Goal: Transaction & Acquisition: Download file/media

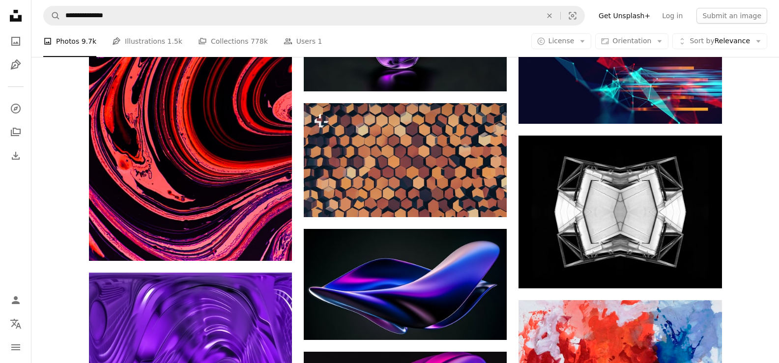
scroll to position [43180, 0]
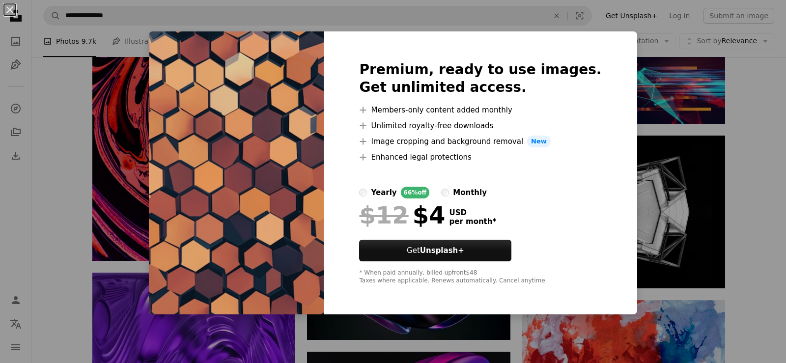
click at [300, 114] on img at bounding box center [236, 172] width 175 height 283
click at [657, 104] on div "An X shape Premium, ready to use images. Get unlimited access. A plus sign Memb…" at bounding box center [393, 181] width 786 height 363
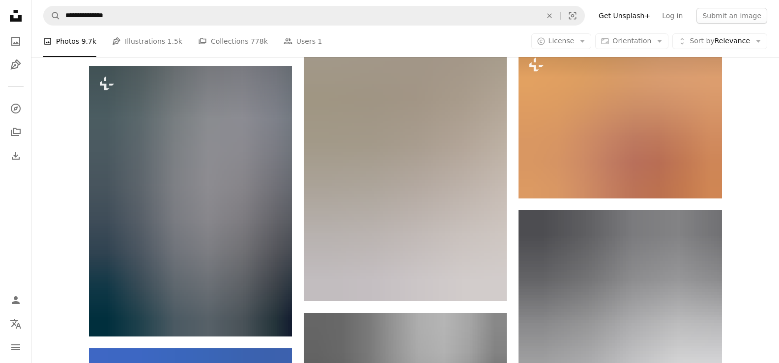
scroll to position [47798, 0]
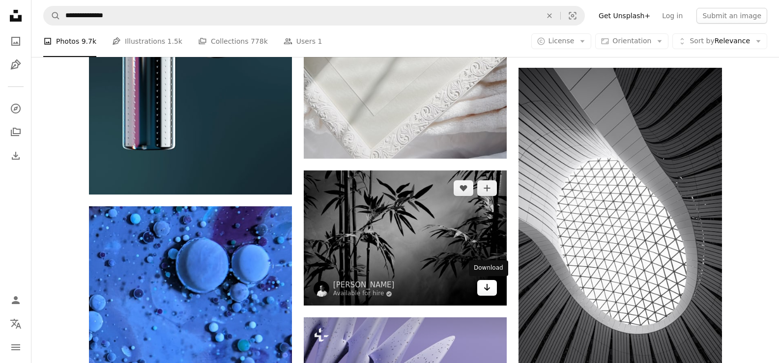
click at [487, 286] on icon "Download" at bounding box center [487, 287] width 6 height 7
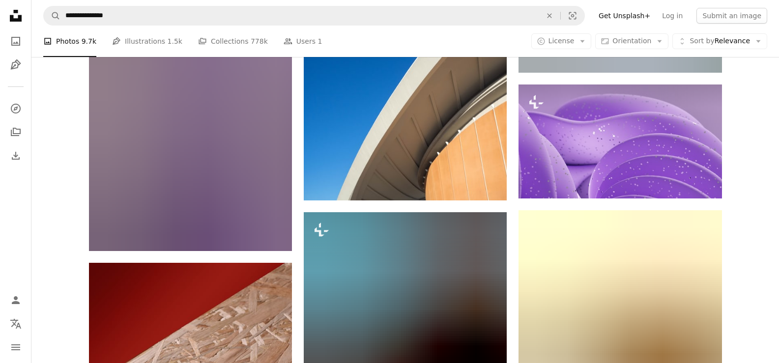
scroll to position [48486, 0]
